Goal: Check status: Check status

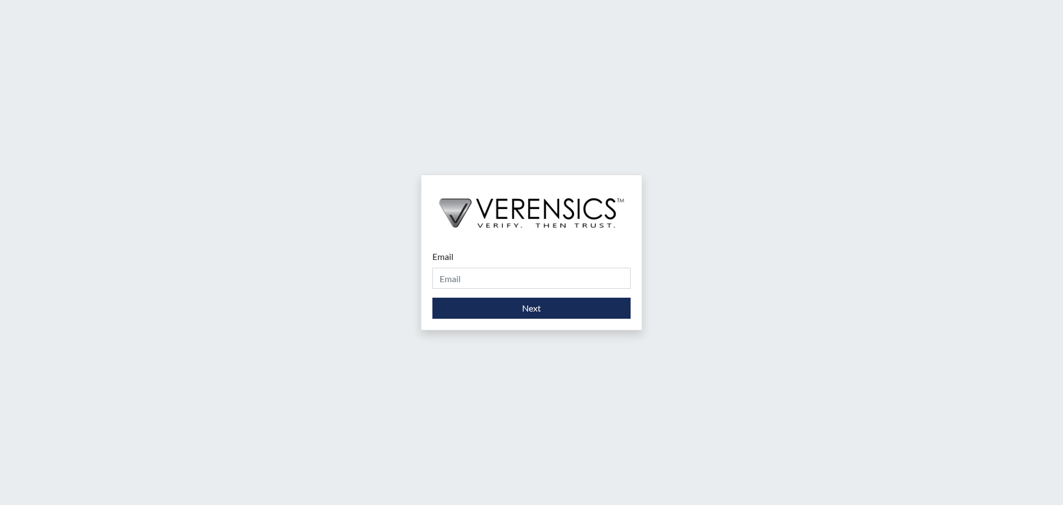
type input "[PERSON_NAME][EMAIL_ADDRESS][DOMAIN_NAME]"
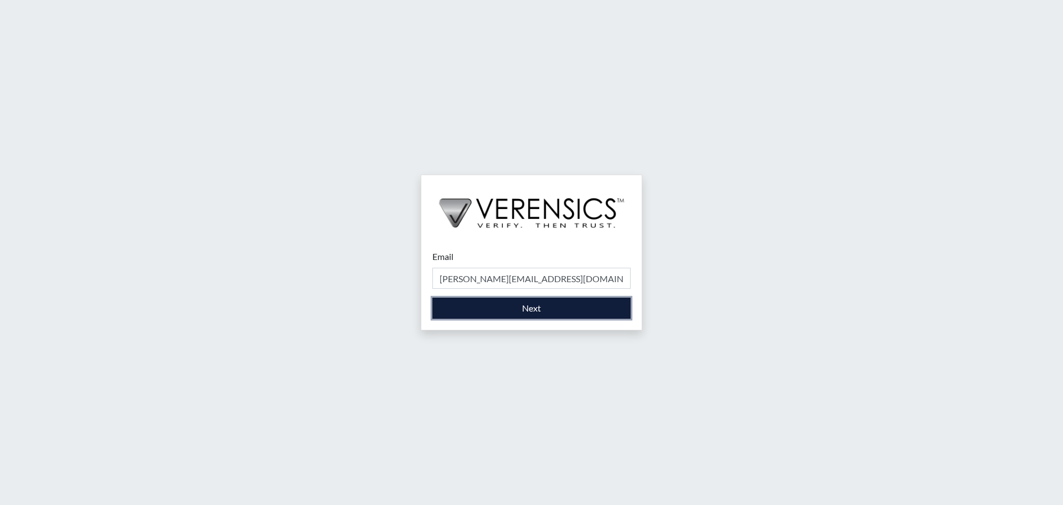
click at [512, 310] on button "Next" at bounding box center [532, 307] width 198 height 21
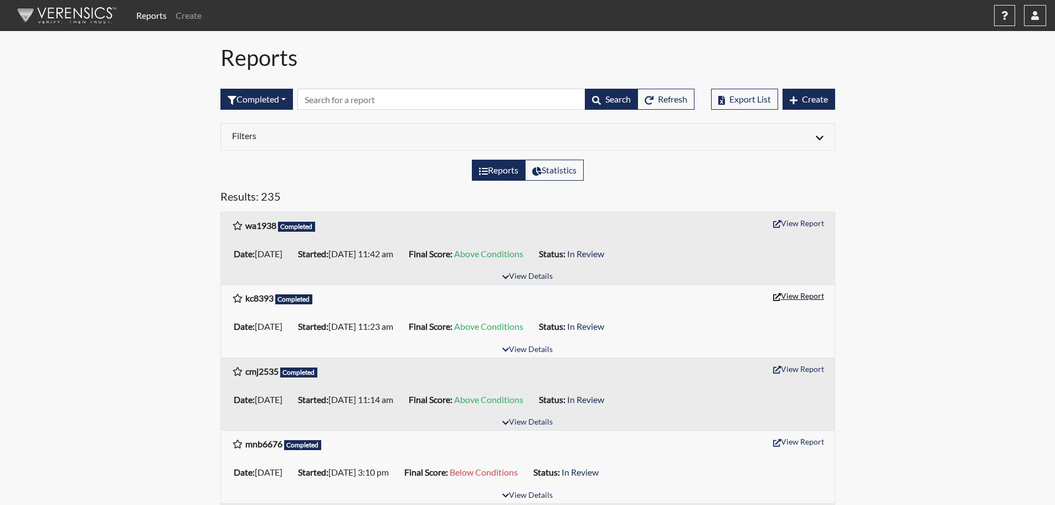
click at [793, 293] on button "View Report" at bounding box center [798, 295] width 61 height 17
click at [1027, 19] on button "button" at bounding box center [1035, 15] width 22 height 21
click at [963, 148] on link "Sign Out" at bounding box center [924, 140] width 243 height 18
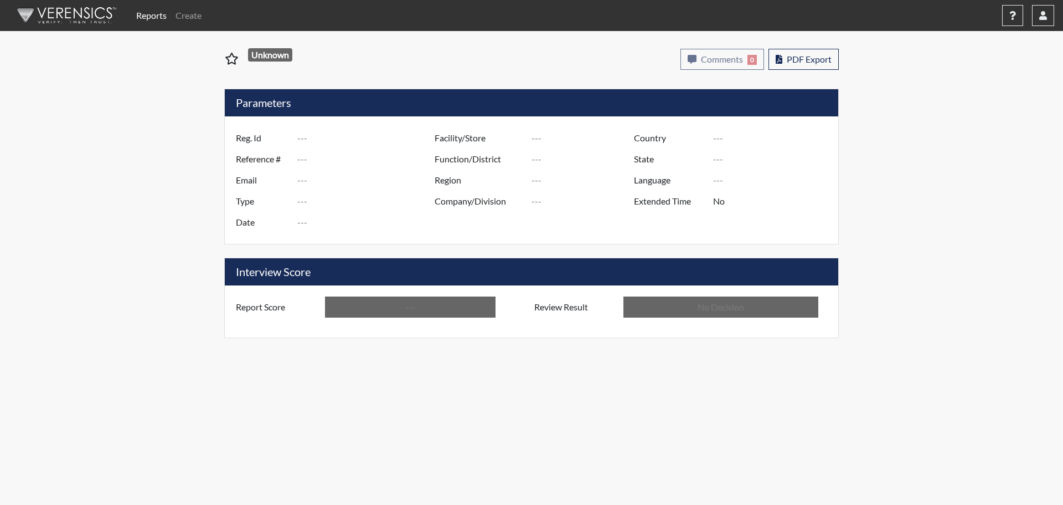
type input "kc8393"
type input "51147"
type input "---"
type input "Corrections Pre-Employment"
type input "Sep 8, 2025"
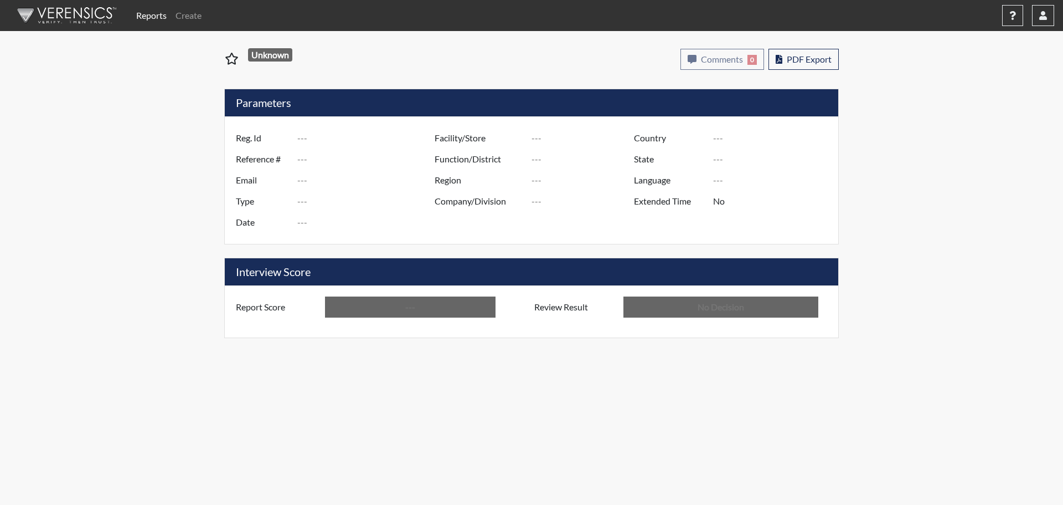
type input "[PERSON_NAME]"
type input "[GEOGRAPHIC_DATA]"
type input "[US_STATE]"
type input "English"
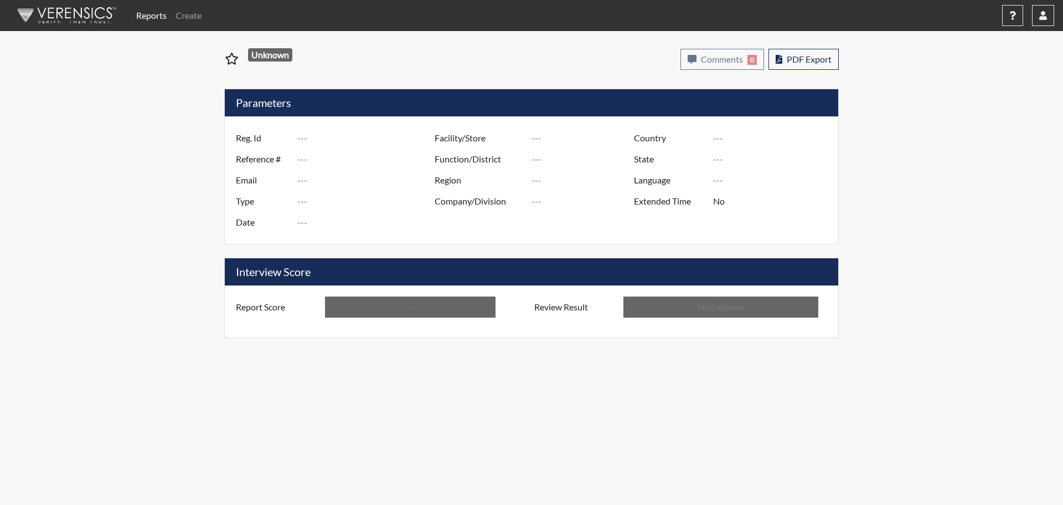
type input "Above Conditions"
type input "In Review"
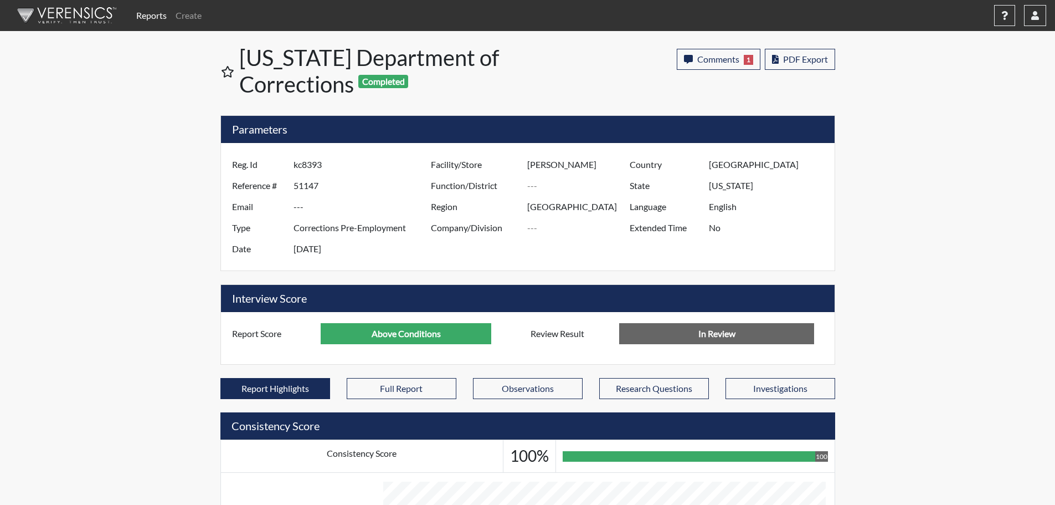
scroll to position [553718, 553442]
